Goal: Answer question/provide support: Share knowledge or assist other users

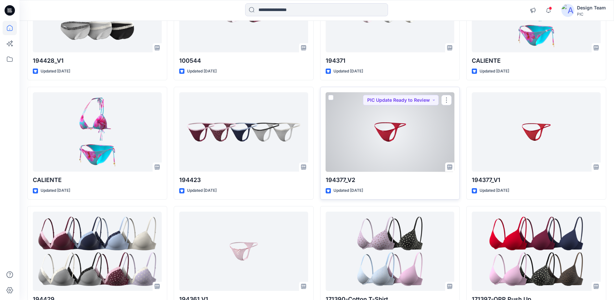
scroll to position [162, 0]
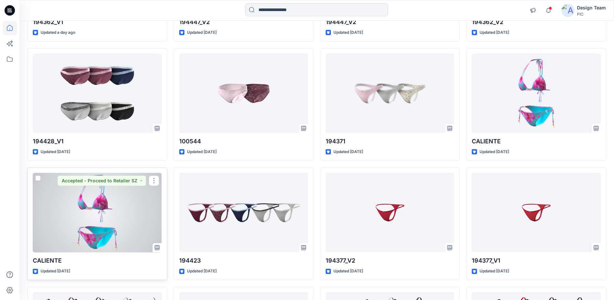
click at [84, 208] on div at bounding box center [97, 213] width 129 height 80
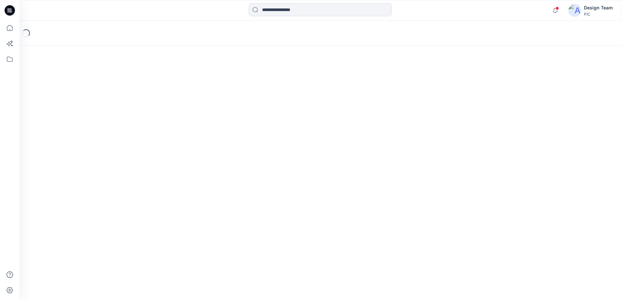
click at [84, 208] on div "Loading..." at bounding box center [319, 160] width 601 height 279
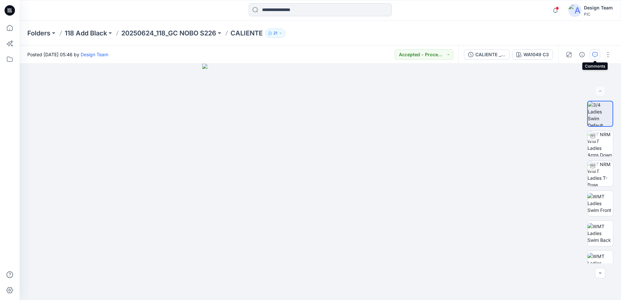
click at [593, 58] on button "button" at bounding box center [594, 54] width 10 height 10
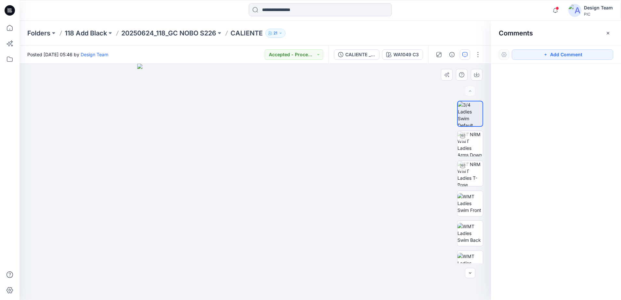
click at [338, 168] on img at bounding box center [255, 182] width 236 height 236
click at [471, 139] on img at bounding box center [469, 143] width 25 height 25
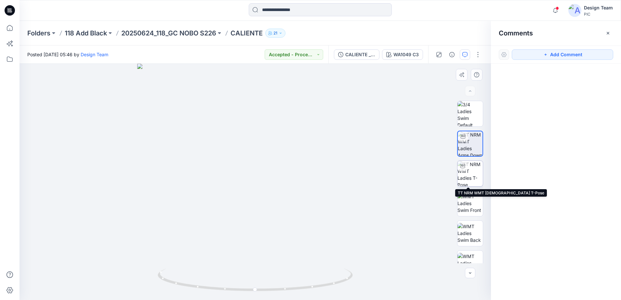
click at [461, 177] on img at bounding box center [469, 173] width 25 height 25
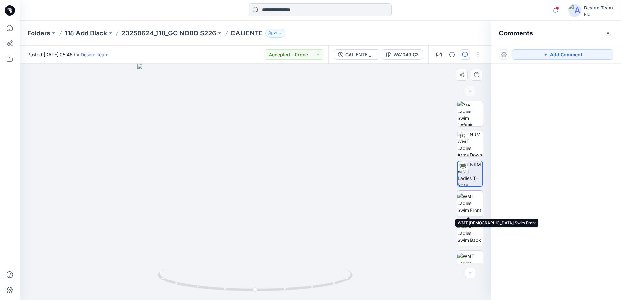
click at [465, 205] on img at bounding box center [469, 203] width 25 height 20
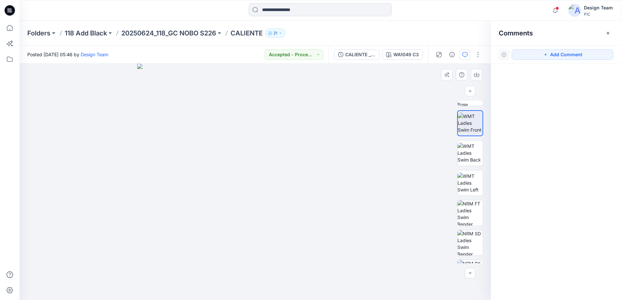
scroll to position [81, 0]
click at [465, 151] on img at bounding box center [469, 152] width 25 height 20
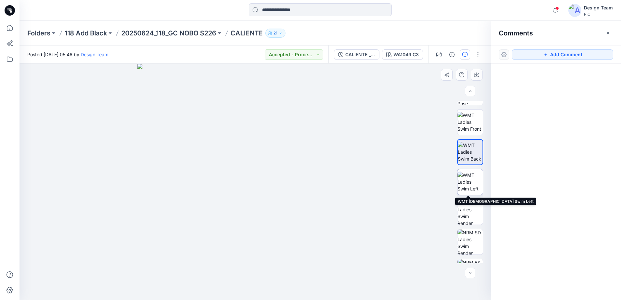
click at [464, 177] on img at bounding box center [469, 182] width 25 height 20
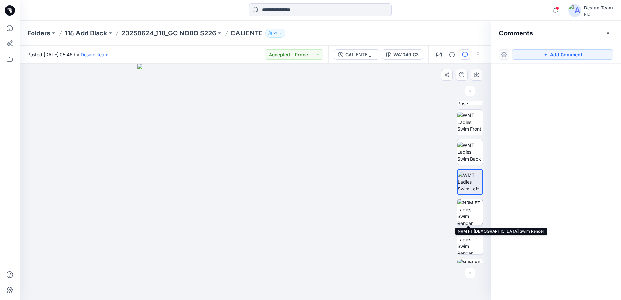
click at [468, 209] on img at bounding box center [469, 211] width 25 height 25
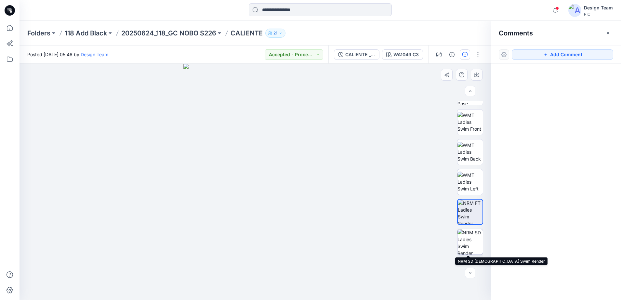
click at [468, 239] on img at bounding box center [469, 241] width 25 height 25
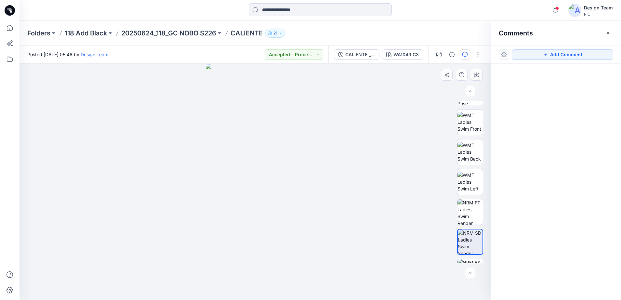
scroll to position [103, 0]
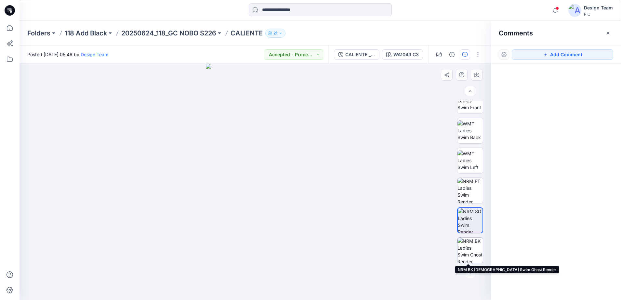
click at [465, 250] on img at bounding box center [469, 250] width 25 height 25
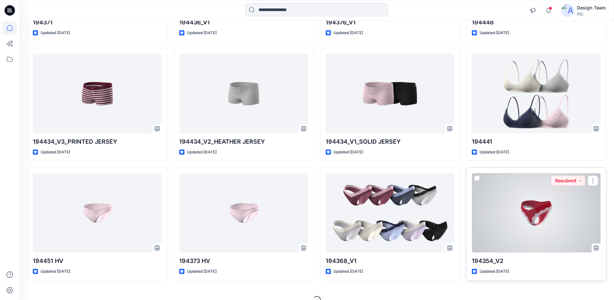
scroll to position [1247, 0]
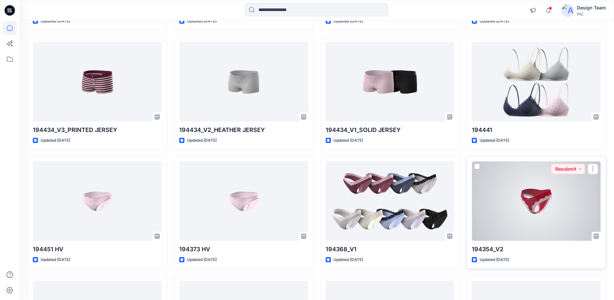
click at [525, 214] on div at bounding box center [536, 201] width 129 height 80
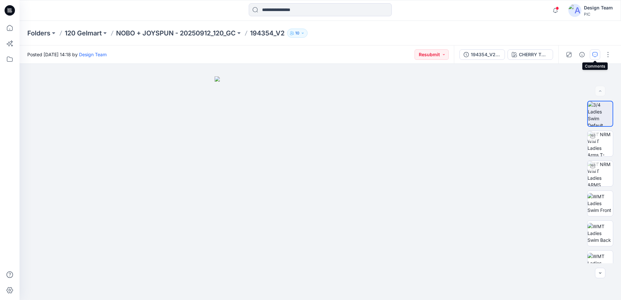
click at [594, 56] on icon "button" at bounding box center [594, 54] width 5 height 5
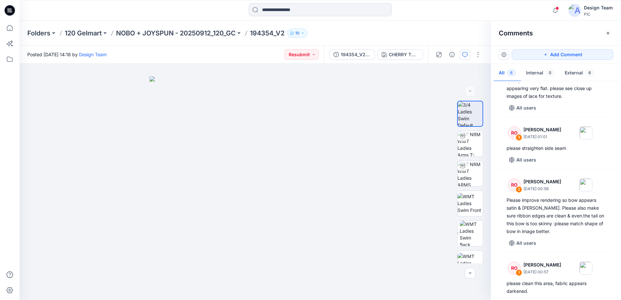
scroll to position [201, 0]
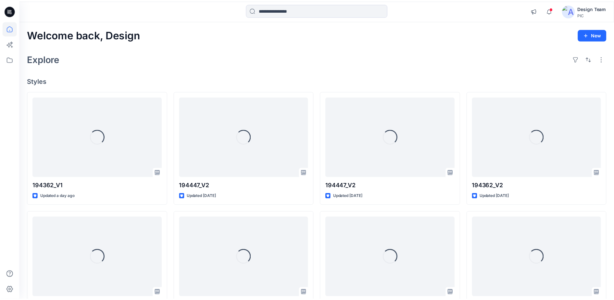
scroll to position [1247, 0]
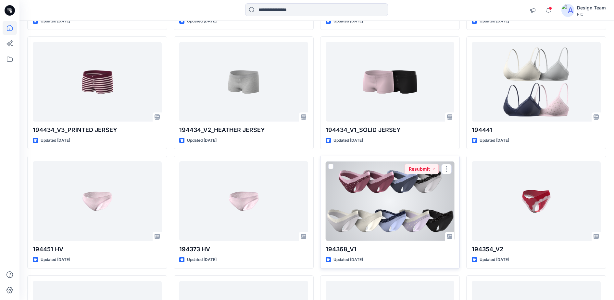
click at [417, 185] on div at bounding box center [390, 201] width 129 height 80
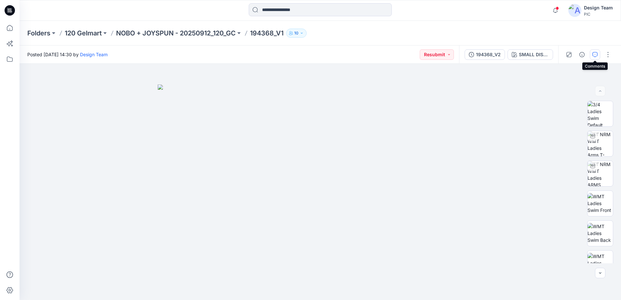
click at [592, 54] on icon "button" at bounding box center [594, 54] width 5 height 5
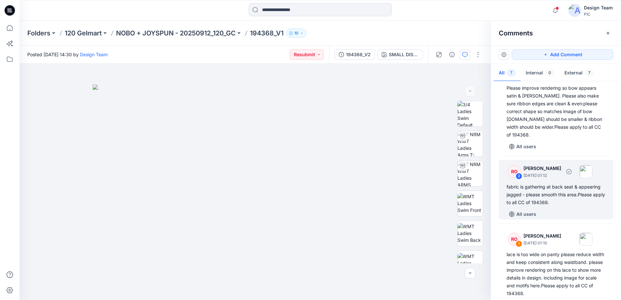
scroll to position [268, 0]
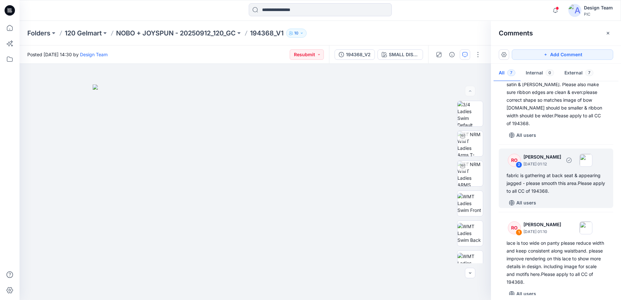
click at [533, 172] on div "fabric is gathering at back seat & appearing jagged - please smooth this area.P…" at bounding box center [555, 183] width 99 height 23
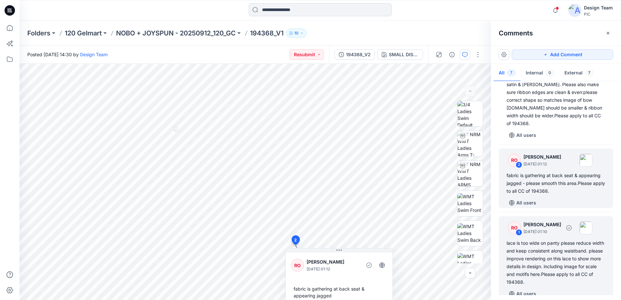
click at [510, 219] on div "RO 1 [PERSON_NAME] [DATE] 01:10" at bounding box center [547, 228] width 90 height 18
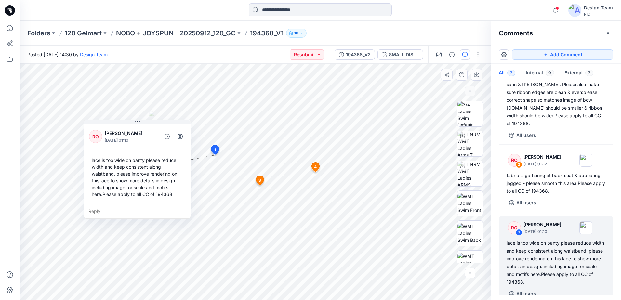
drag, startPoint x: 279, startPoint y: 129, endPoint x: 149, endPoint y: 211, distance: 154.2
click at [149, 211] on div "Reply" at bounding box center [137, 211] width 107 height 14
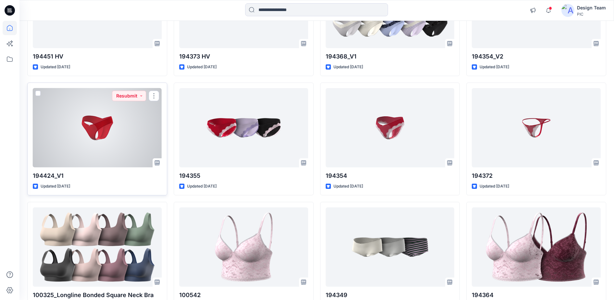
scroll to position [1491, 0]
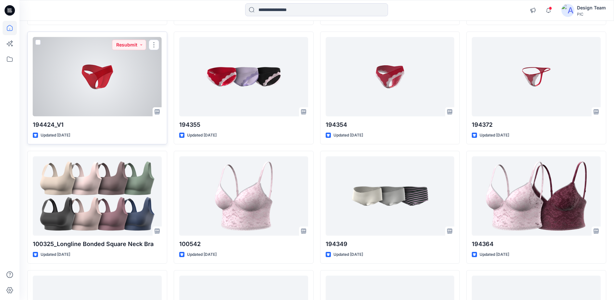
click at [122, 94] on div at bounding box center [97, 77] width 129 height 80
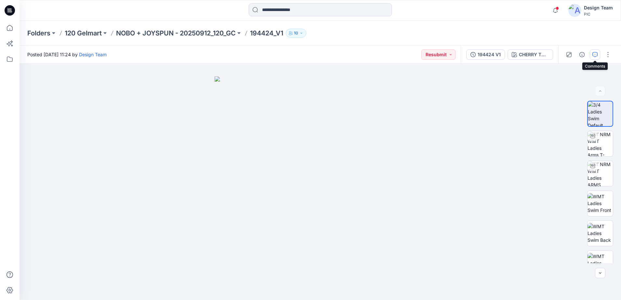
click at [595, 55] on icon "button" at bounding box center [594, 54] width 5 height 5
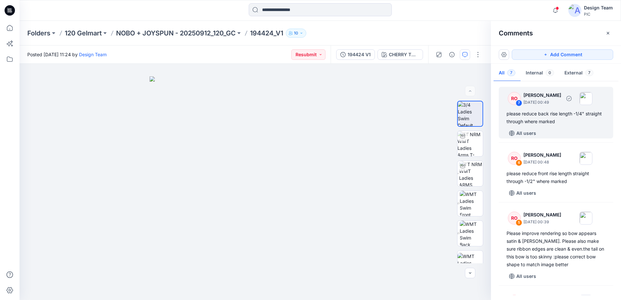
click at [519, 102] on div "7" at bounding box center [518, 103] width 6 height 6
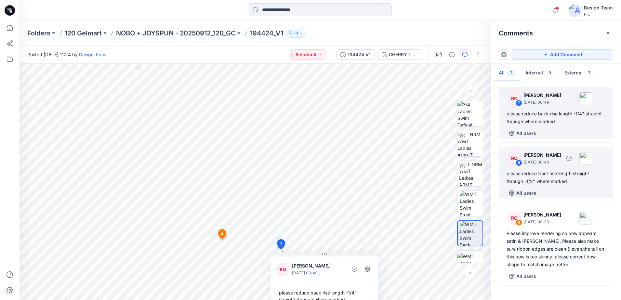
click at [513, 161] on div "RO" at bounding box center [514, 158] width 13 height 13
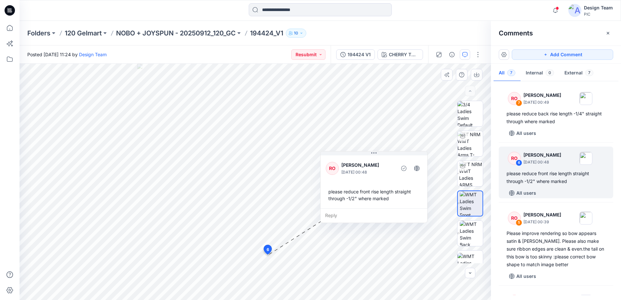
drag, startPoint x: 380, startPoint y: 266, endPoint x: 383, endPoint y: 215, distance: 50.4
click at [383, 215] on div "Reply" at bounding box center [373, 215] width 107 height 14
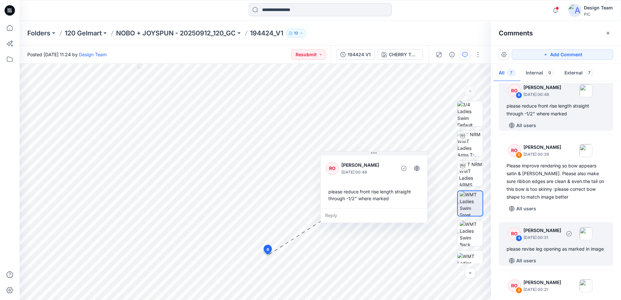
scroll to position [81, 0]
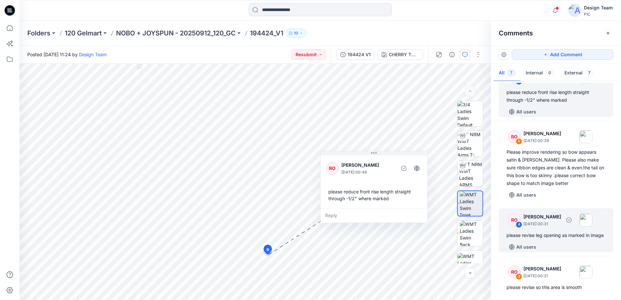
click at [510, 213] on div "RO 4" at bounding box center [514, 219] width 13 height 13
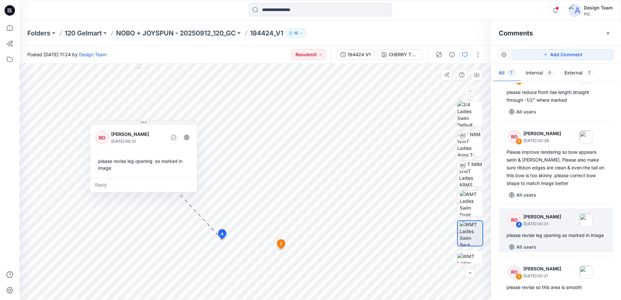
drag, startPoint x: 274, startPoint y: 251, endPoint x: 152, endPoint y: 129, distance: 172.1
click at [152, 129] on div "RO [PERSON_NAME] [DATE] 00:31" at bounding box center [144, 138] width 96 height 18
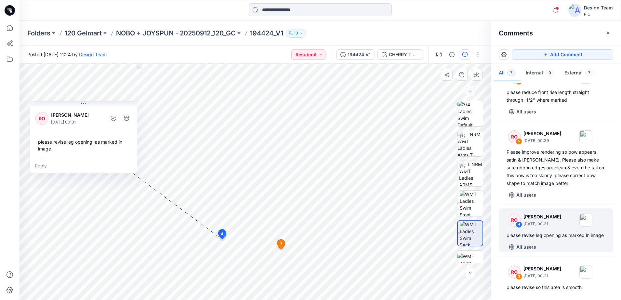
drag, startPoint x: 167, startPoint y: 170, endPoint x: 107, endPoint y: 151, distance: 63.1
click at [107, 151] on div "please revise leg opening as marked in image" at bounding box center [83, 145] width 96 height 19
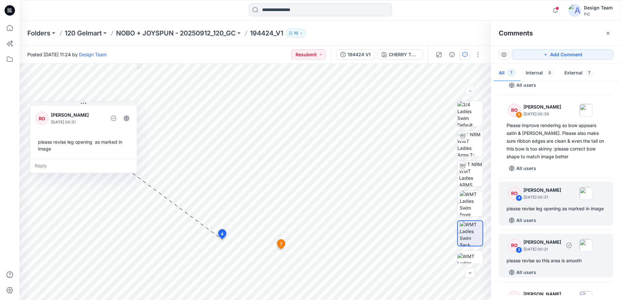
scroll to position [122, 0]
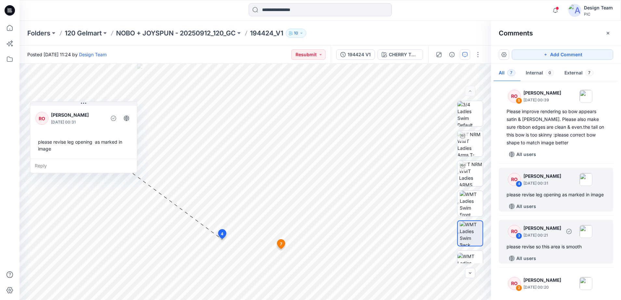
click at [532, 238] on p "[DATE] 00:21" at bounding box center [542, 235] width 38 height 6
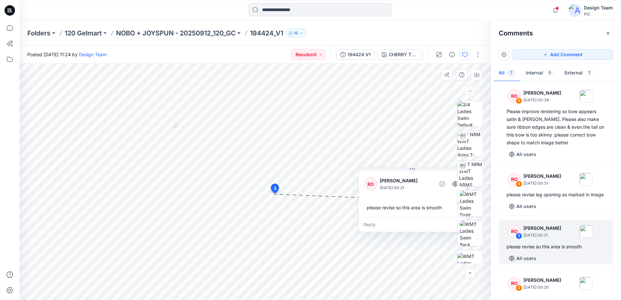
drag, startPoint x: 360, startPoint y: 156, endPoint x: 411, endPoint y: 195, distance: 64.1
click at [411, 217] on div "Reply" at bounding box center [412, 224] width 107 height 14
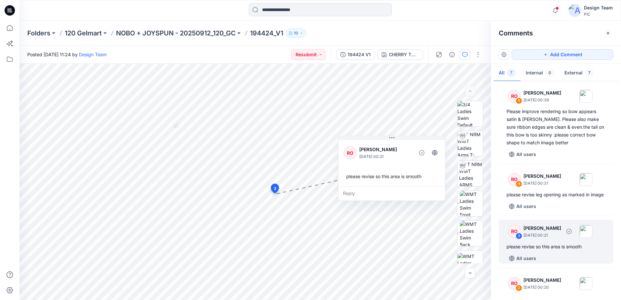
scroll to position [162, 0]
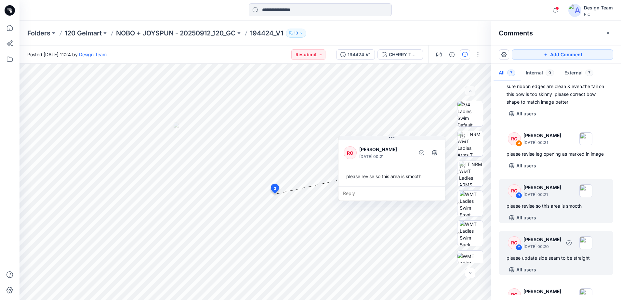
click at [514, 249] on div "RO" at bounding box center [514, 242] width 13 height 13
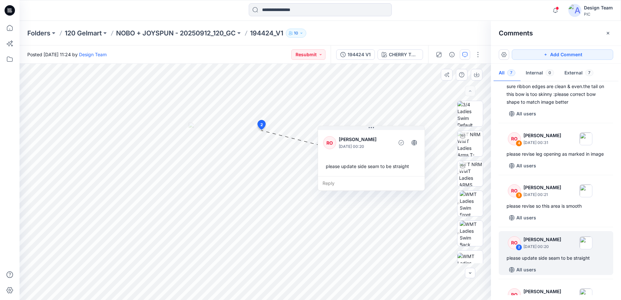
drag, startPoint x: 361, startPoint y: 130, endPoint x: 396, endPoint y: 181, distance: 62.1
click at [396, 181] on div "Reply" at bounding box center [371, 183] width 107 height 14
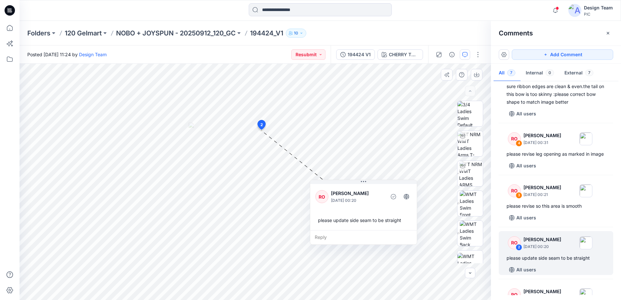
drag, startPoint x: 396, startPoint y: 182, endPoint x: 388, endPoint y: 236, distance: 54.5
click at [388, 236] on div "Reply" at bounding box center [363, 237] width 107 height 14
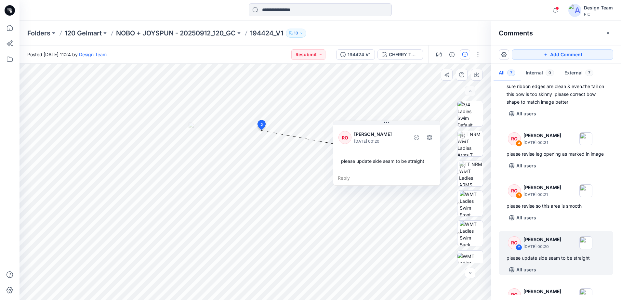
drag, startPoint x: 386, startPoint y: 234, endPoint x: 409, endPoint y: 175, distance: 63.5
click at [409, 175] on div "Reply" at bounding box center [386, 178] width 107 height 14
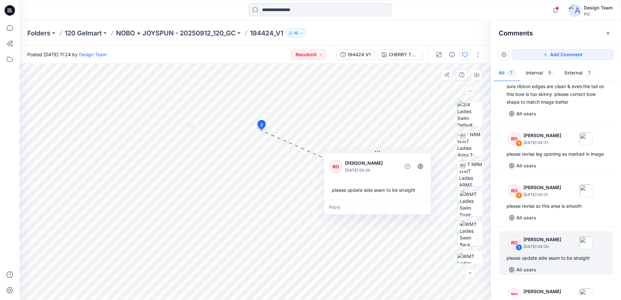
drag, startPoint x: 407, startPoint y: 179, endPoint x: 397, endPoint y: 208, distance: 30.9
click at [397, 208] on div "Reply" at bounding box center [377, 207] width 107 height 14
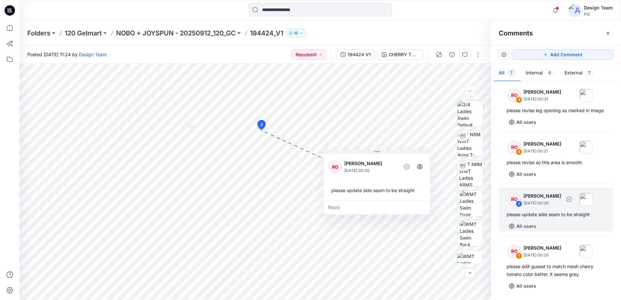
scroll to position [214, 0]
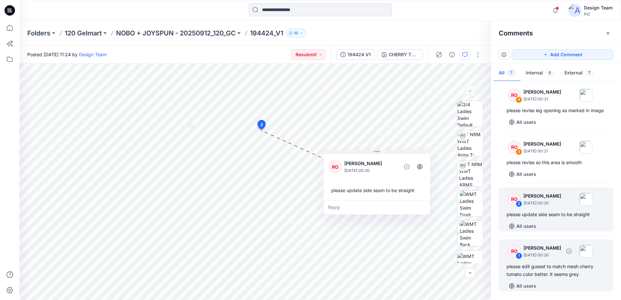
click at [527, 255] on p "[DATE] 00:20" at bounding box center [542, 255] width 38 height 6
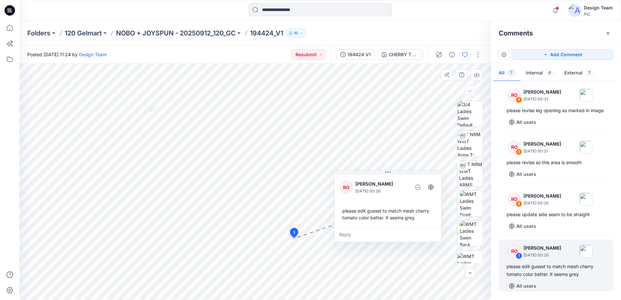
drag, startPoint x: 349, startPoint y: 252, endPoint x: 399, endPoint y: 182, distance: 86.4
click at [399, 182] on p "[PERSON_NAME]" at bounding box center [381, 184] width 53 height 8
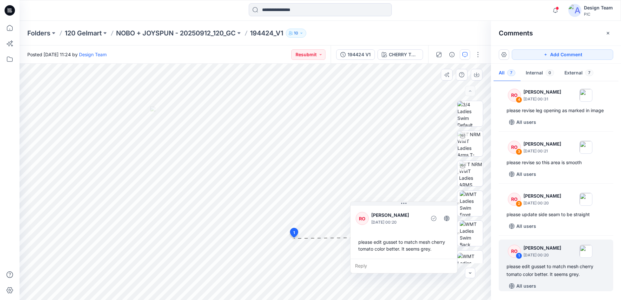
drag, startPoint x: 398, startPoint y: 184, endPoint x: 411, endPoint y: 213, distance: 31.9
click at [411, 213] on p "[PERSON_NAME]" at bounding box center [397, 215] width 53 height 8
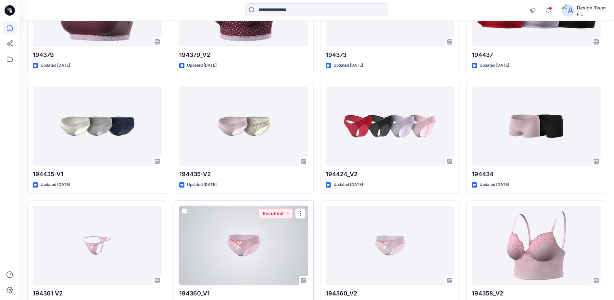
scroll to position [1963, 0]
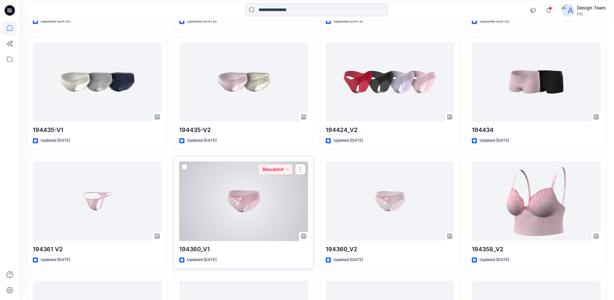
click at [247, 204] on div at bounding box center [243, 201] width 129 height 80
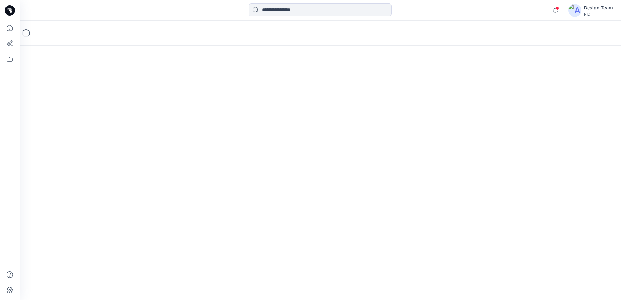
click at [247, 204] on div "Loading..." at bounding box center [319, 160] width 601 height 279
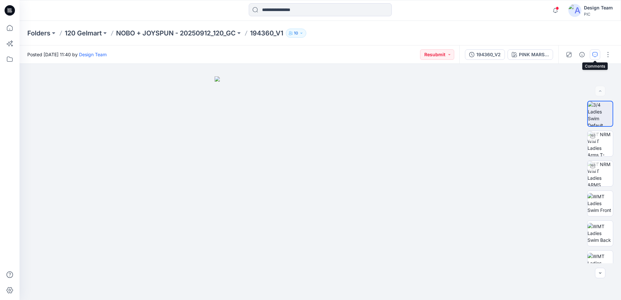
click at [595, 55] on icon "button" at bounding box center [594, 54] width 5 height 5
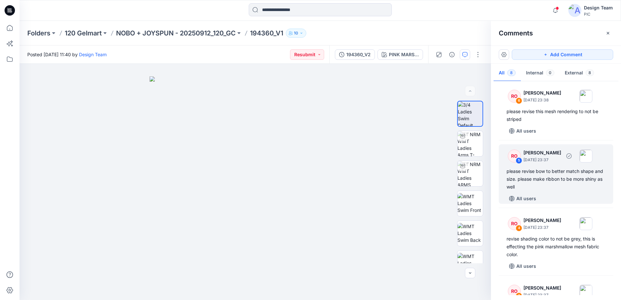
scroll to position [162, 0]
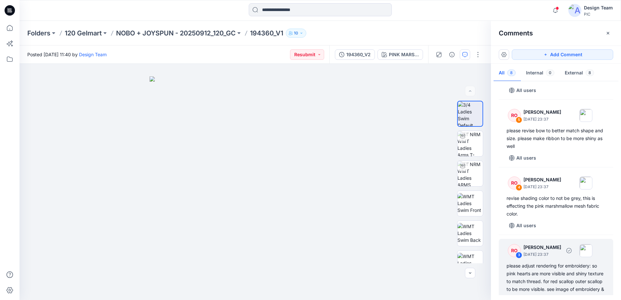
click at [516, 243] on div "RO 3 [PERSON_NAME] [DATE] 23:37" at bounding box center [547, 250] width 90 height 18
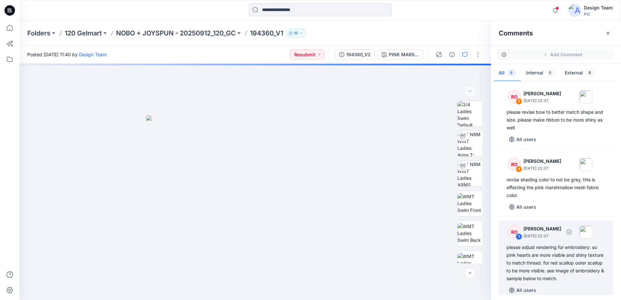
scroll to position [181, 0]
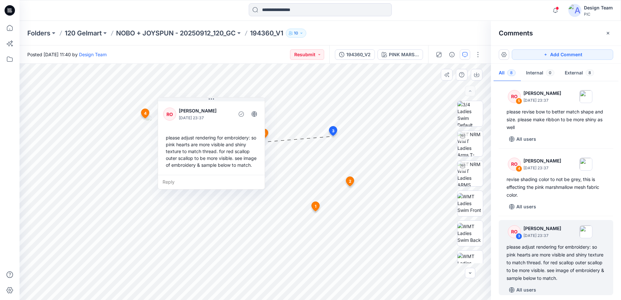
drag, startPoint x: 299, startPoint y: 165, endPoint x: 224, endPoint y: 120, distance: 87.0
click at [224, 120] on p "[DATE] 23:37" at bounding box center [205, 118] width 53 height 6
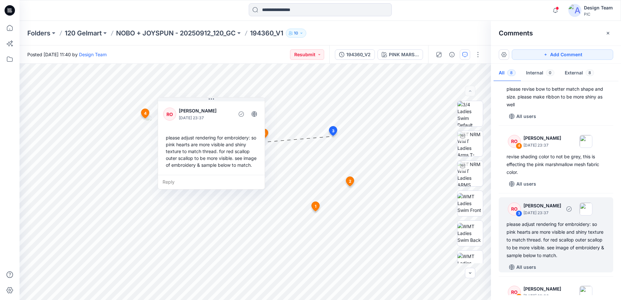
scroll to position [263, 0]
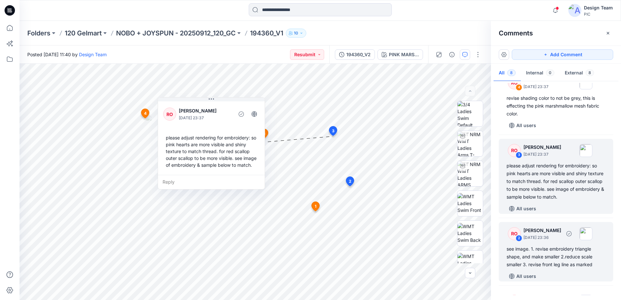
click at [522, 238] on div "RO 2 [PERSON_NAME] [DATE] 23:36" at bounding box center [547, 234] width 90 height 18
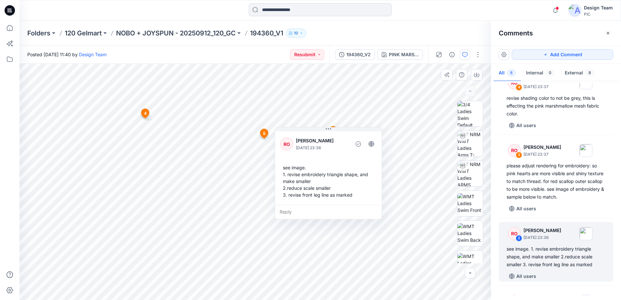
drag, startPoint x: 341, startPoint y: 185, endPoint x: 351, endPoint y: 187, distance: 9.9
click at [351, 187] on div "see image. 1. revise embroidery triangle shape, and make smaller 2.reduce scale…" at bounding box center [328, 180] width 96 height 39
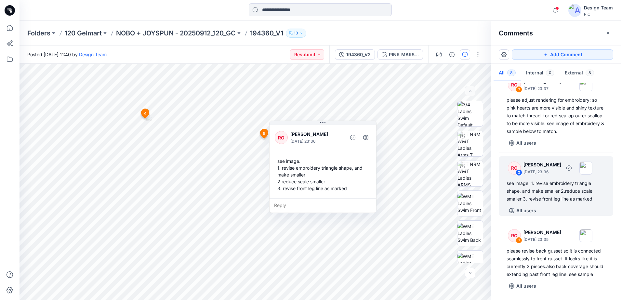
scroll to position [336, 0]
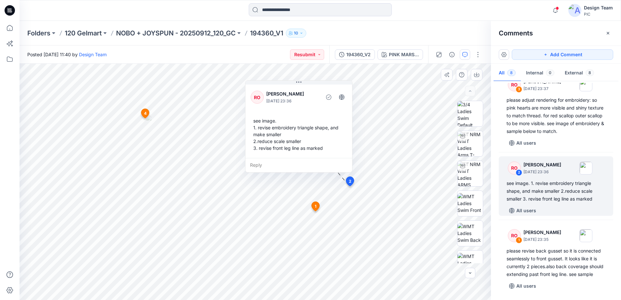
drag, startPoint x: 329, startPoint y: 131, endPoint x: 305, endPoint y: 90, distance: 46.9
click at [305, 90] on p "[PERSON_NAME]" at bounding box center [292, 94] width 53 height 8
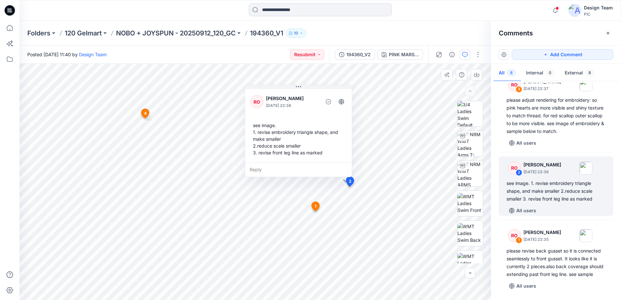
drag, startPoint x: 327, startPoint y: 163, endPoint x: 325, endPoint y: 167, distance: 3.8
click at [327, 168] on div "Reply" at bounding box center [298, 169] width 107 height 14
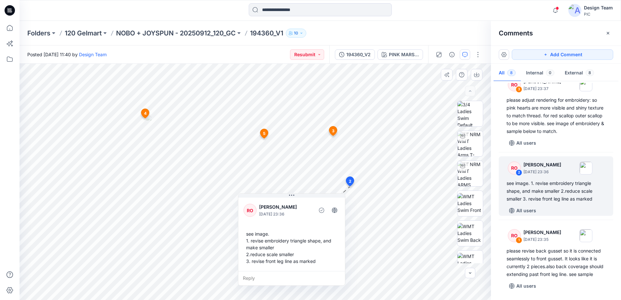
drag, startPoint x: 330, startPoint y: 149, endPoint x: 323, endPoint y: 255, distance: 106.5
click at [323, 255] on div "see image. 1. revise embroidery triangle shape, and make smaller 2.reduce scale…" at bounding box center [291, 247] width 96 height 39
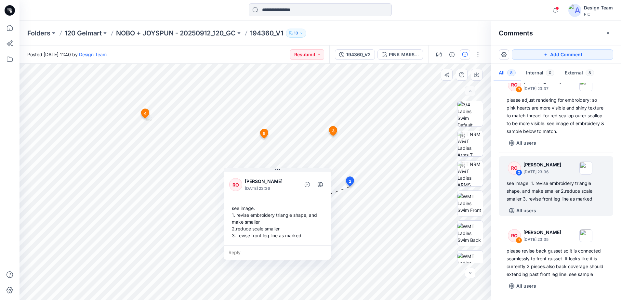
drag, startPoint x: 311, startPoint y: 227, endPoint x: 283, endPoint y: 199, distance: 39.5
click at [283, 199] on div "RO [PERSON_NAME] [DATE] 23:36 see image. 1. revise embroidery triangle shape, a…" at bounding box center [277, 208] width 107 height 75
